Goal: Information Seeking & Learning: Learn about a topic

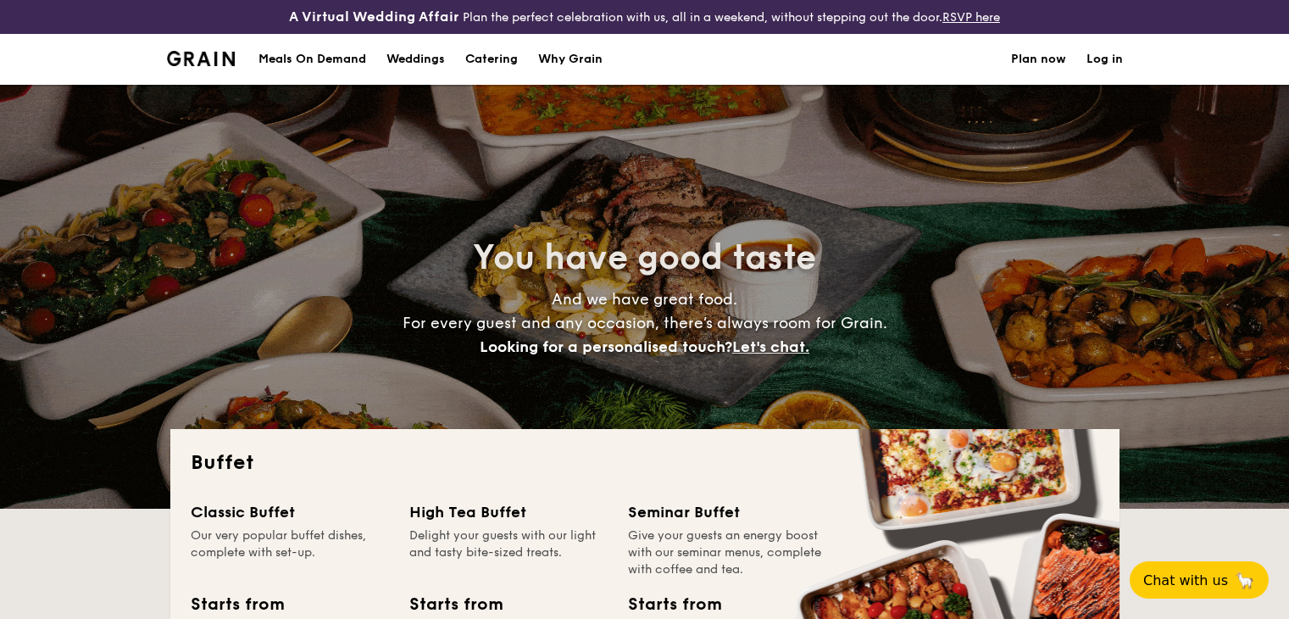
select select
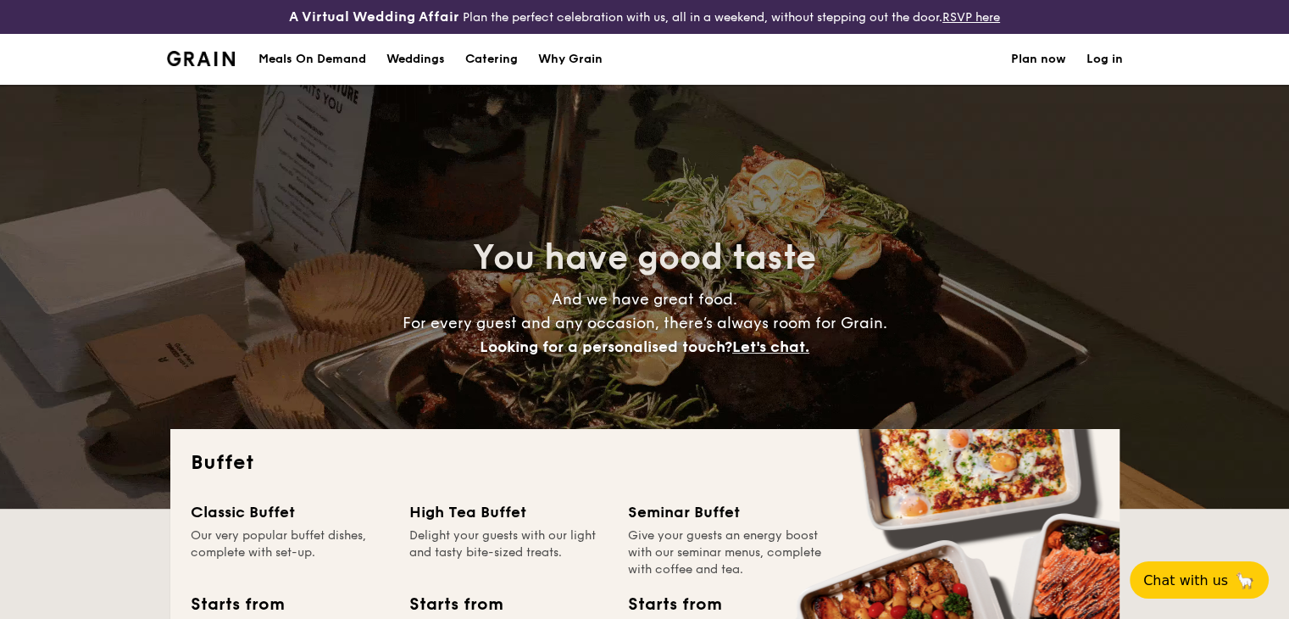
click at [591, 54] on div "Why Grain" at bounding box center [570, 59] width 64 height 51
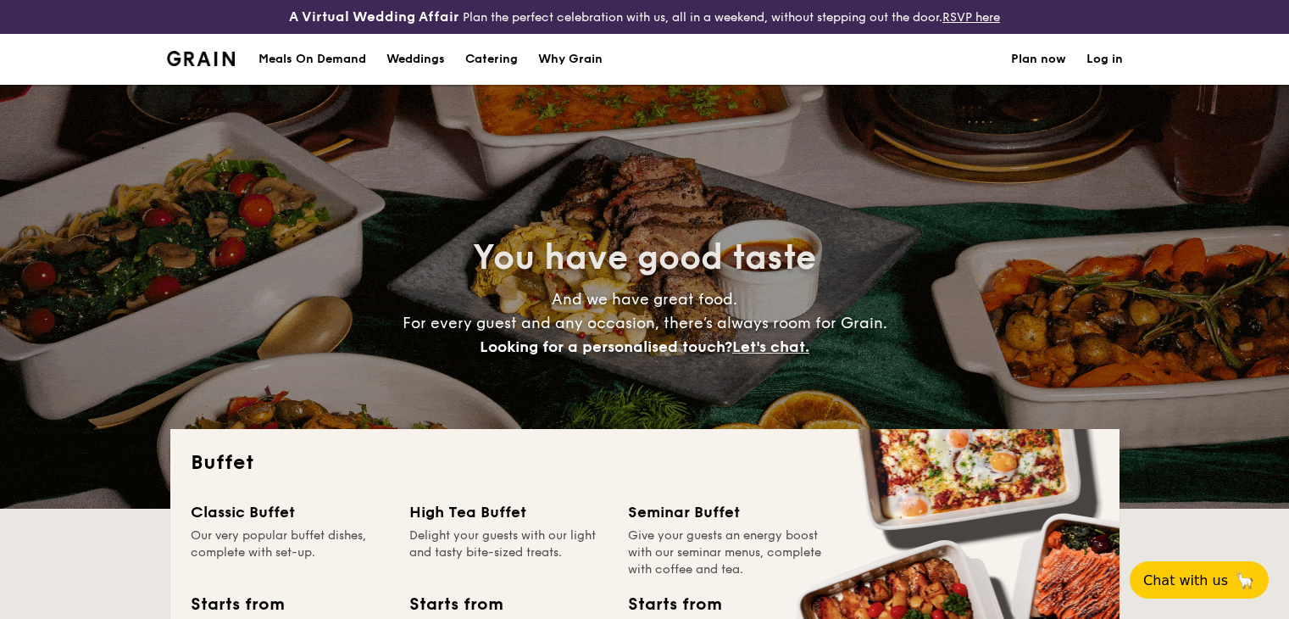
select select
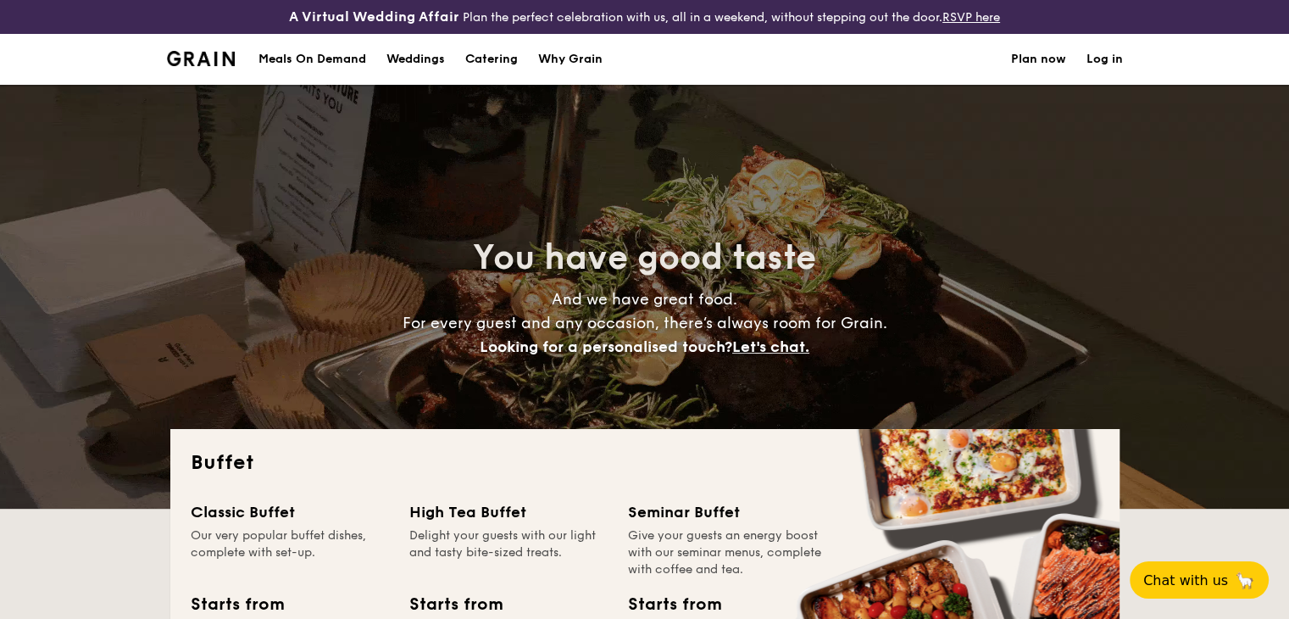
click at [552, 64] on div "Why Grain" at bounding box center [570, 59] width 64 height 51
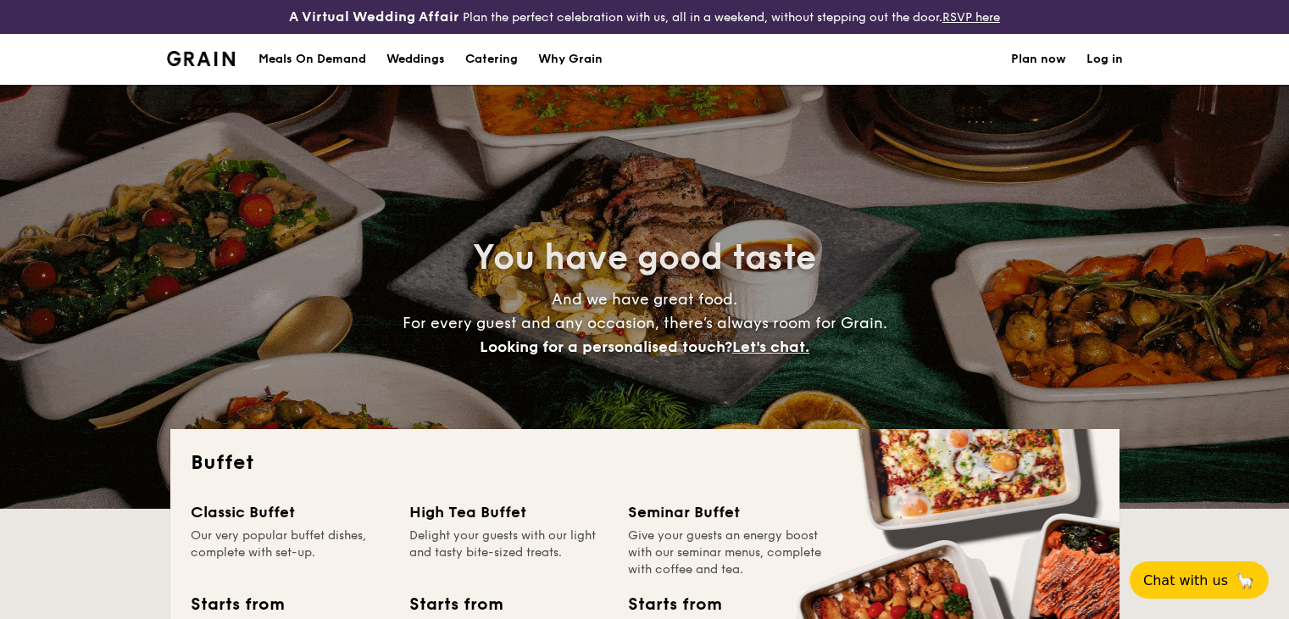
select select
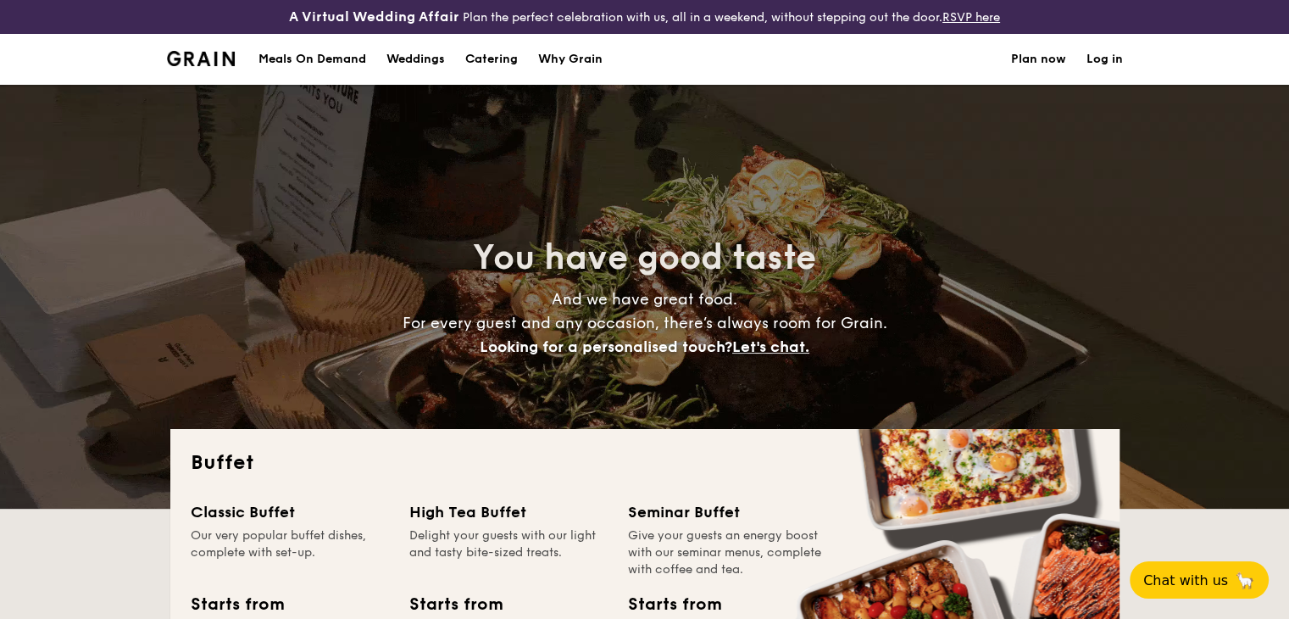
click at [487, 64] on h1 "Catering" at bounding box center [491, 59] width 53 height 51
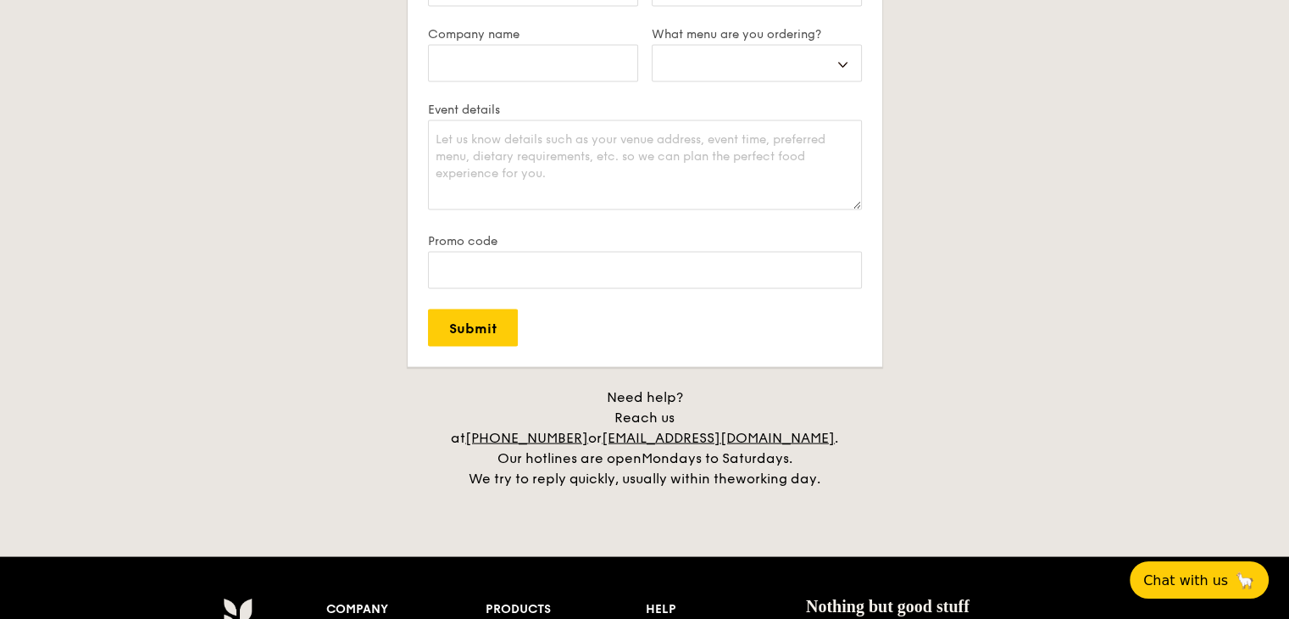
scroll to position [3559, 0]
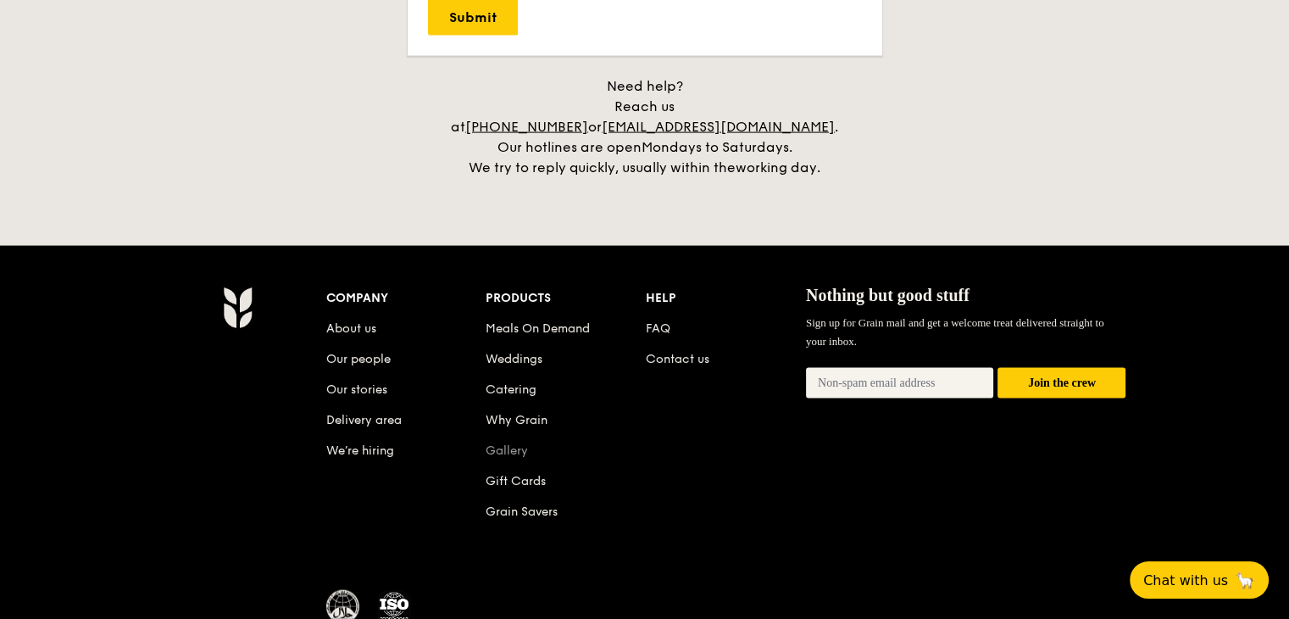
click at [512, 443] on link "Gallery" at bounding box center [507, 450] width 42 height 14
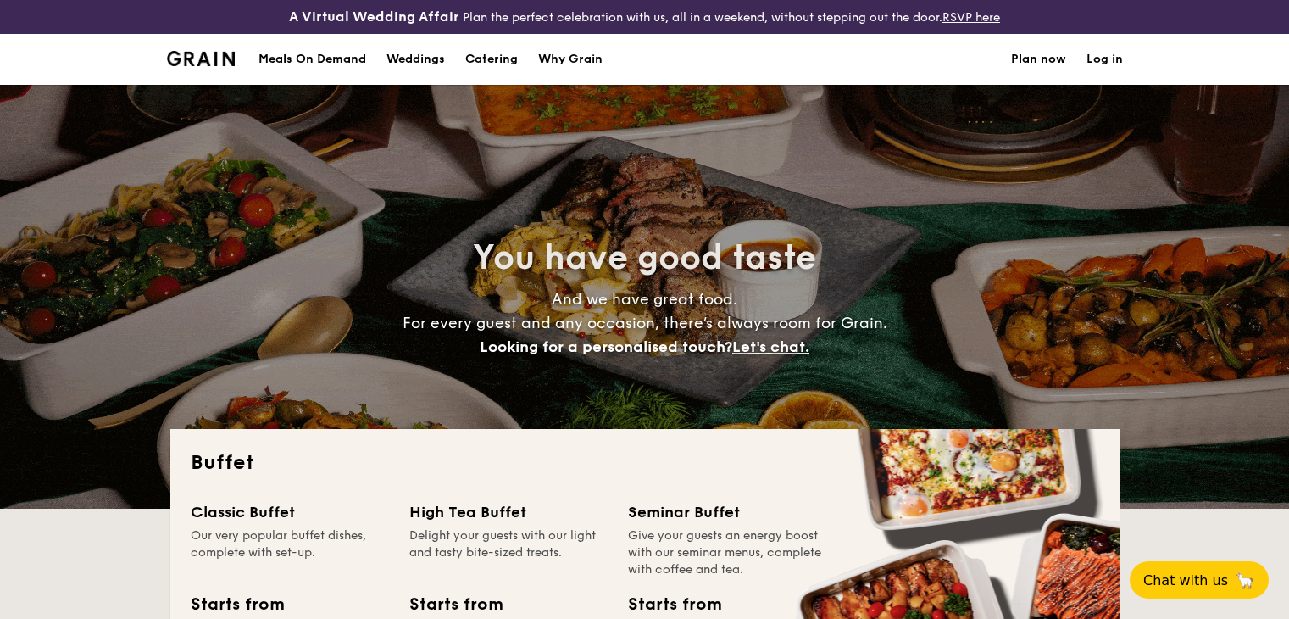
select select
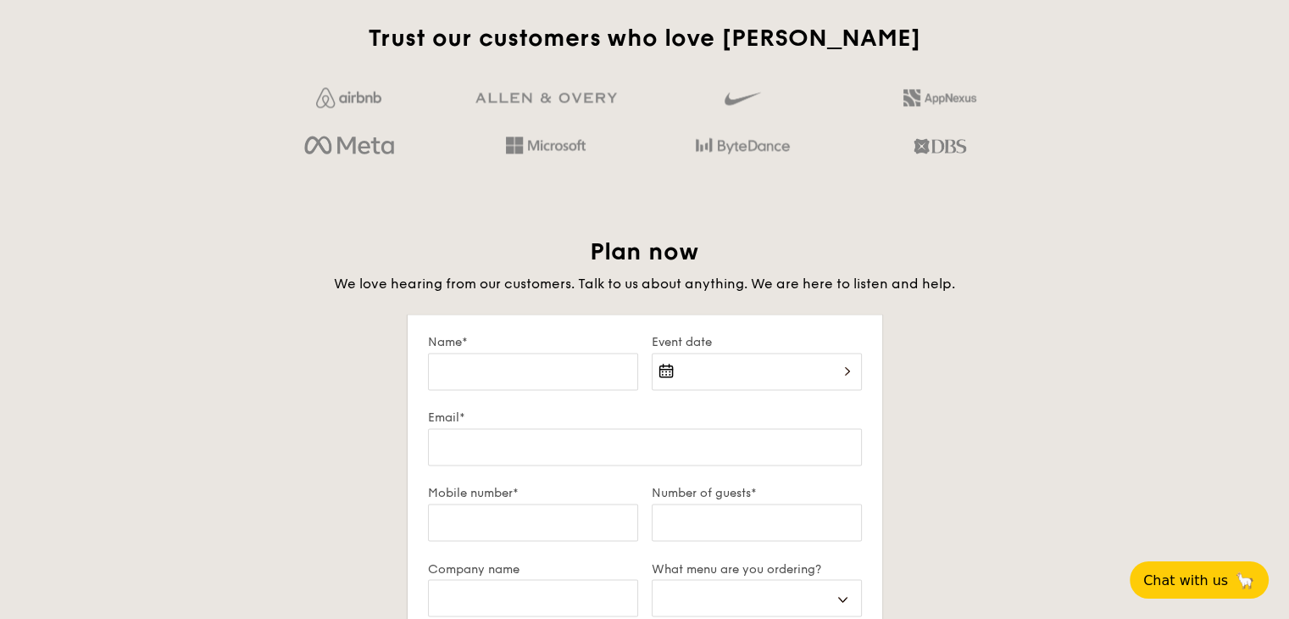
scroll to position [2565, 0]
